Goal: Browse casually: Explore the website without a specific task or goal

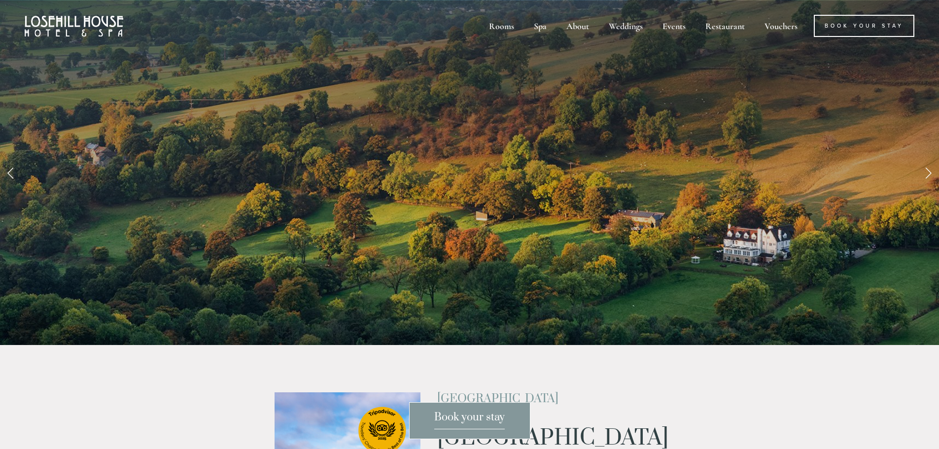
click at [458, 430] on link "Book your stay" at bounding box center [469, 420] width 121 height 37
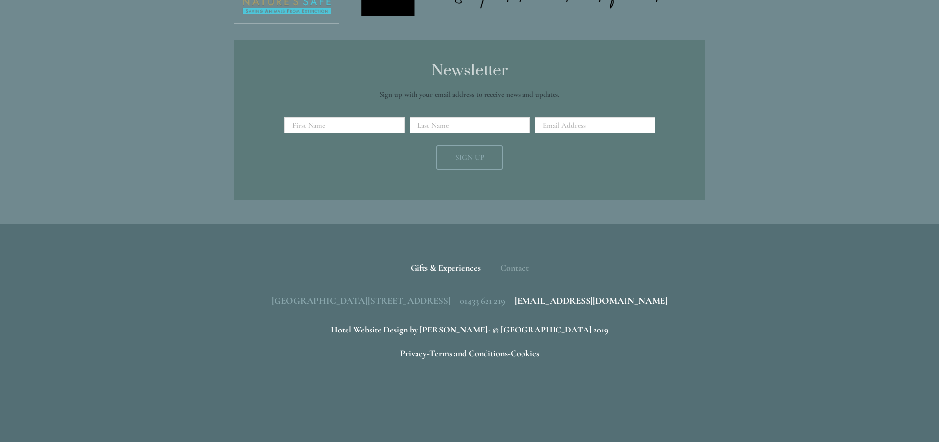
scroll to position [2191, 0]
click at [727, 161] on div "Losehill House Hotel & Spa, Losehill Lane, Edale Road, S33 6AF 01433 621 219 in…" at bounding box center [469, 39] width 939 height 372
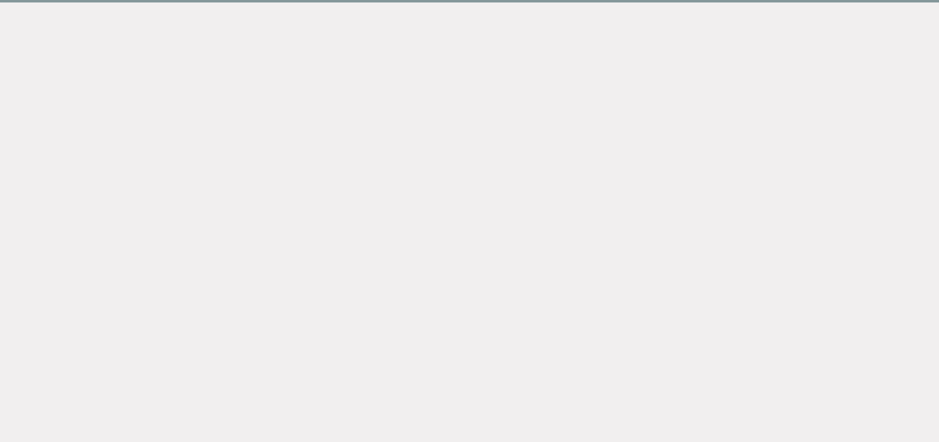
scroll to position [99, 0]
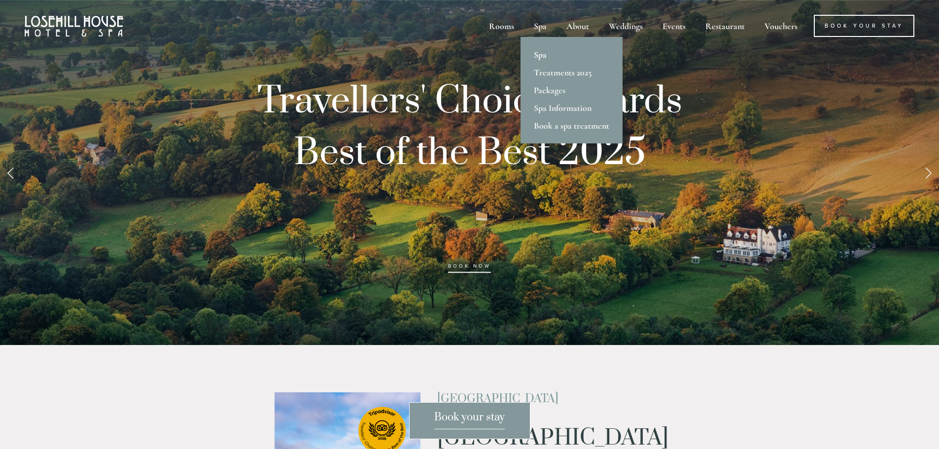
click at [541, 56] on link "Spa" at bounding box center [572, 55] width 102 height 18
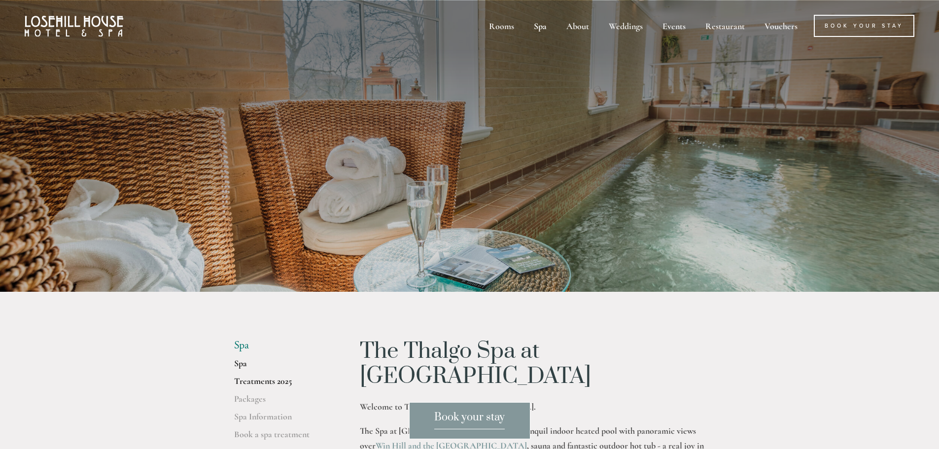
click at [262, 379] on link "Treatments 2025" at bounding box center [281, 385] width 94 height 18
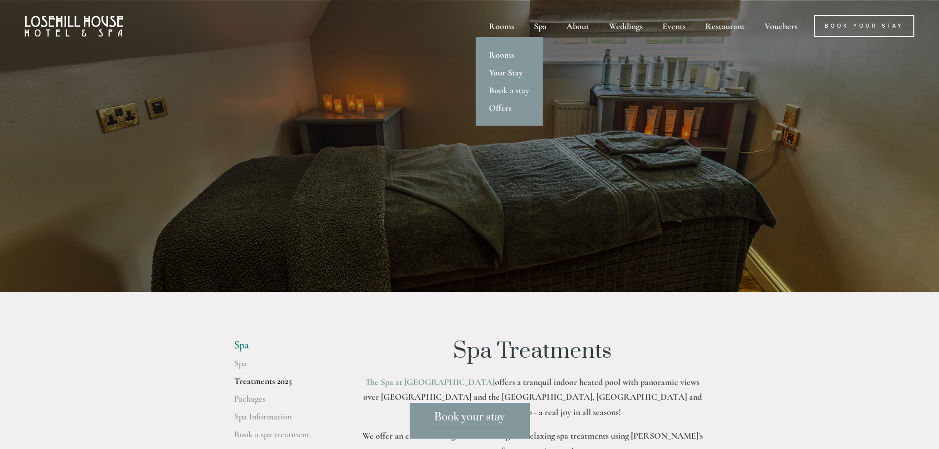
click at [500, 72] on link "Your Stay" at bounding box center [509, 73] width 67 height 18
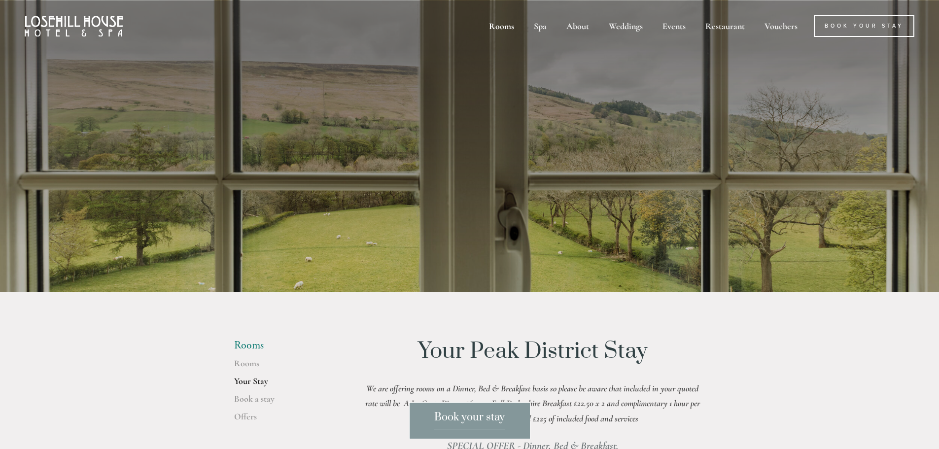
click at [65, 17] on img at bounding box center [74, 26] width 99 height 21
